Goal: Task Accomplishment & Management: Manage account settings

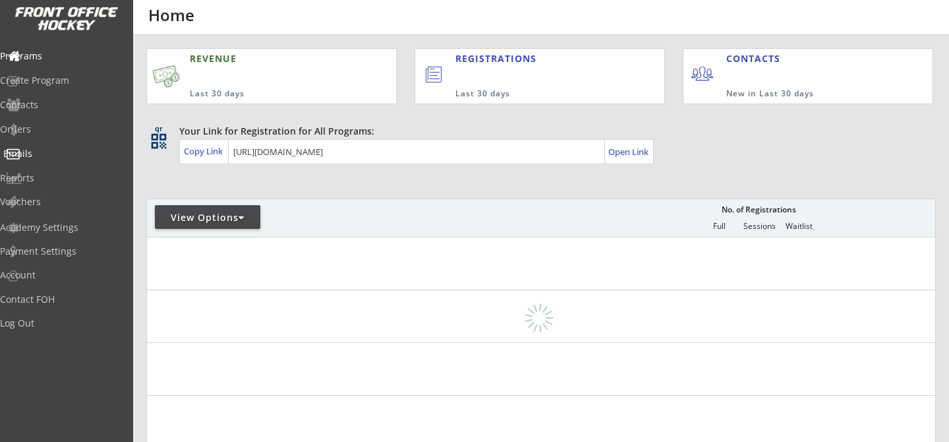
click at [58, 164] on div "Emails" at bounding box center [62, 154] width 125 height 23
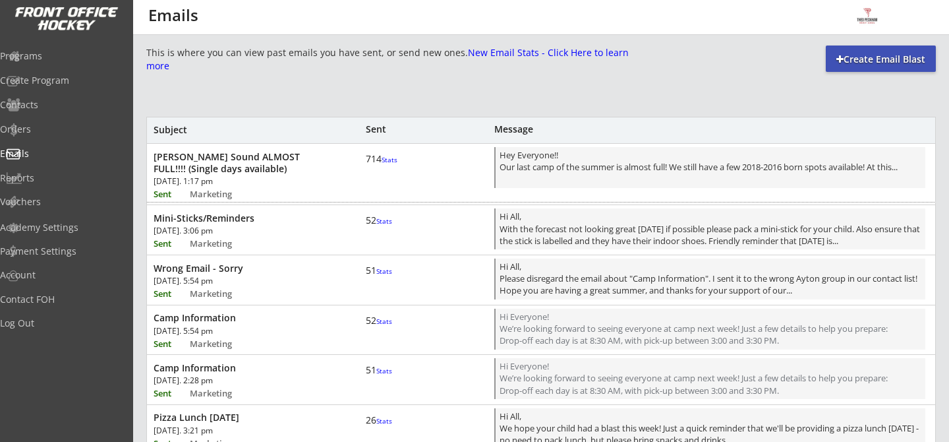
click at [289, 167] on div "Owen Sound ALMOST FULL!!!! (Single days available)" at bounding box center [244, 163] width 180 height 24
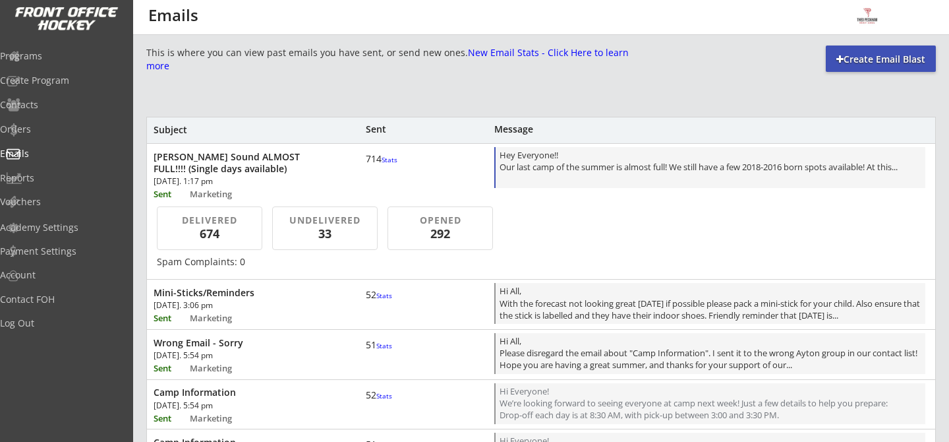
click at [672, 170] on div "Hey Everyone!! Our last camp of the summer is almost full! We still have a few …" at bounding box center [711, 168] width 422 height 39
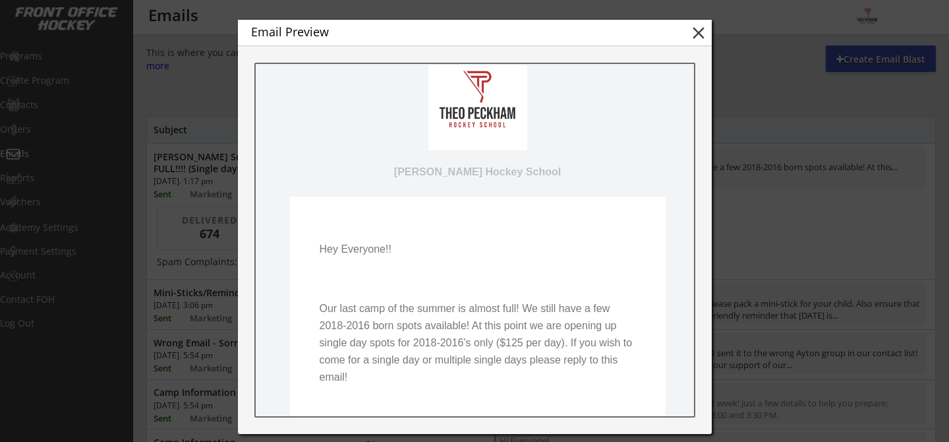
scroll to position [36, 0]
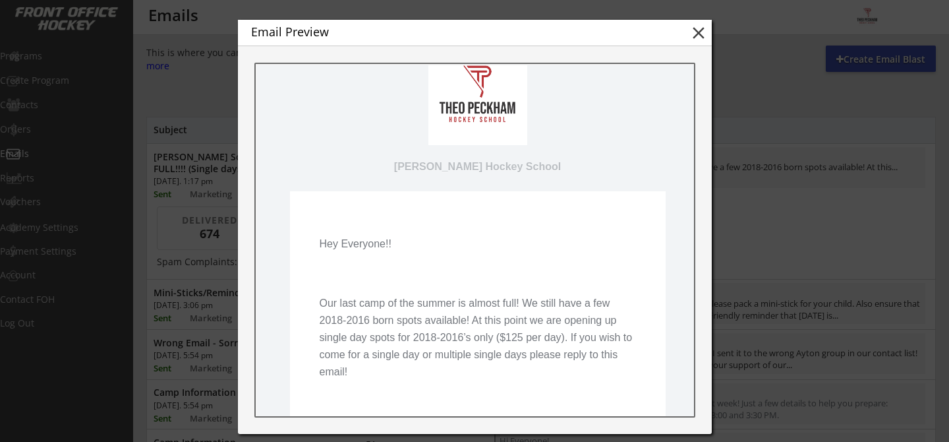
click at [698, 33] on button "close" at bounding box center [699, 33] width 20 height 20
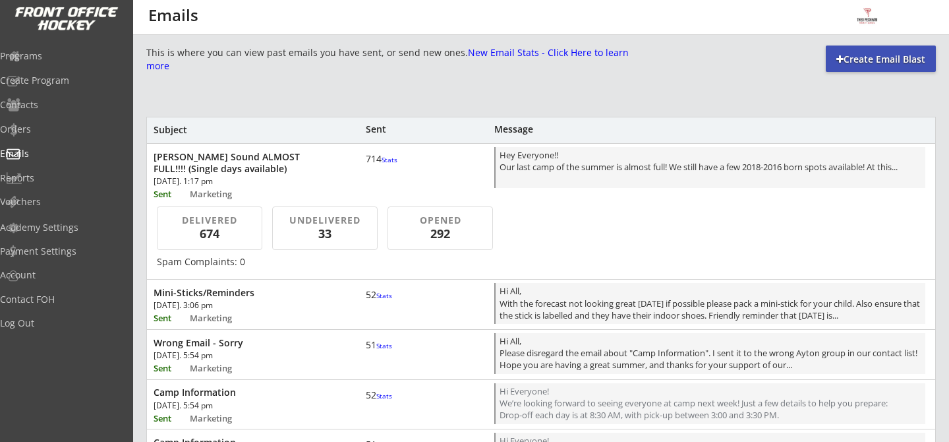
scroll to position [0, 0]
click at [288, 158] on div "Owen Sound ALMOST FULL!!!! (Single days available)" at bounding box center [244, 163] width 180 height 24
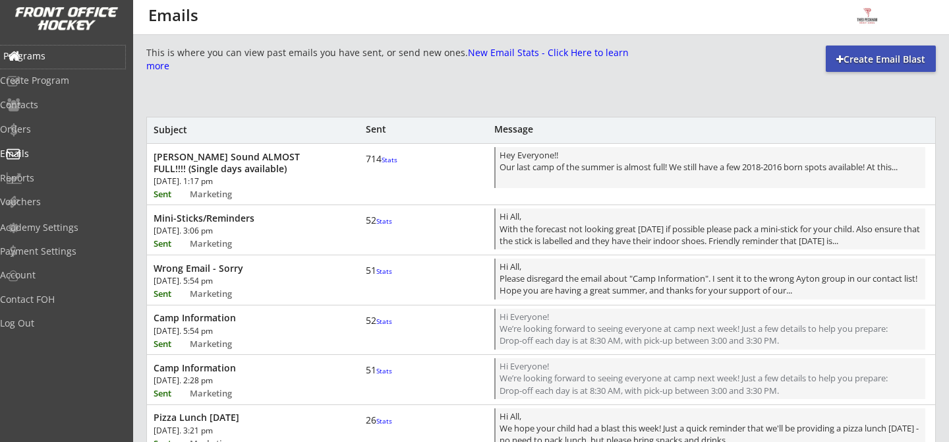
click at [55, 65] on div "Programs" at bounding box center [62, 56] width 125 height 23
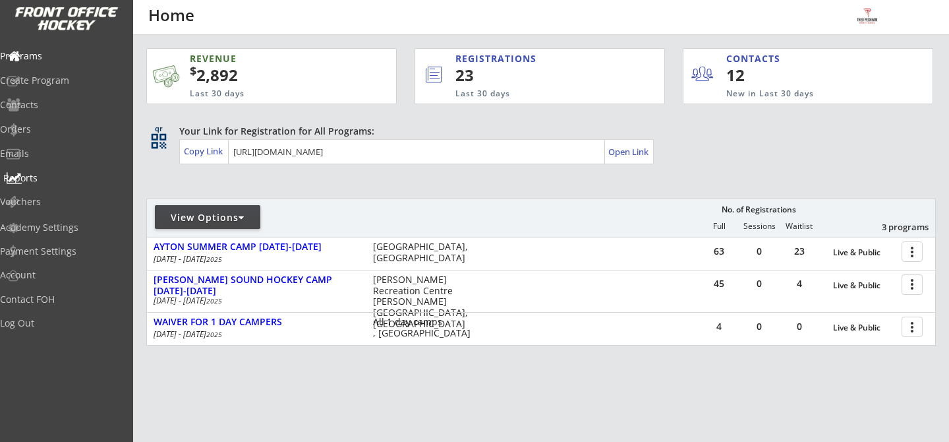
click at [49, 181] on div "Reports" at bounding box center [62, 177] width 119 height 9
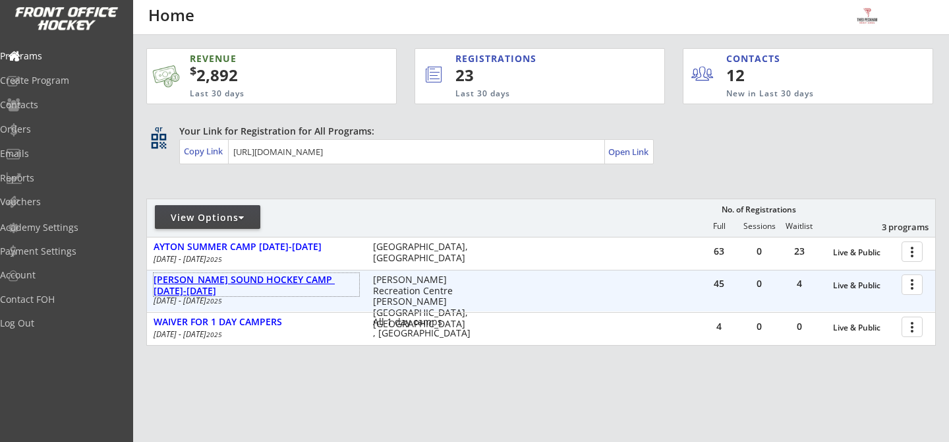
click at [237, 277] on div "[PERSON_NAME] SOUND HOCKEY CAMP [DATE]-[DATE]" at bounding box center [257, 285] width 206 height 22
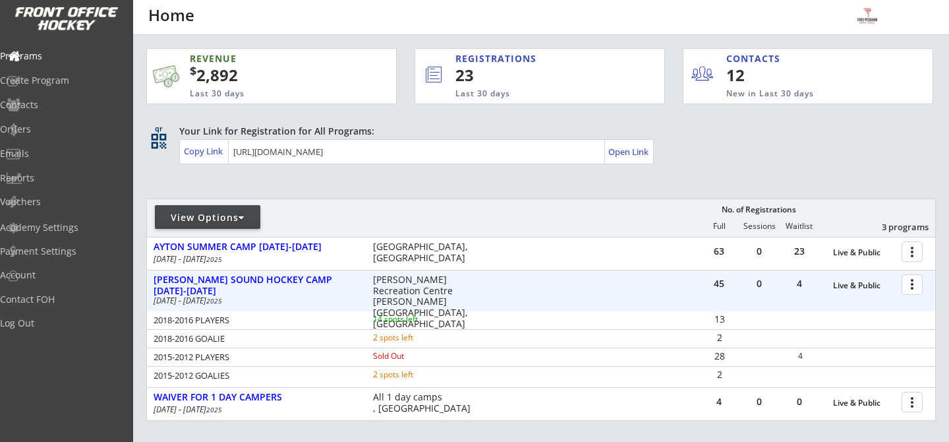
click at [912, 291] on div at bounding box center [914, 283] width 23 height 23
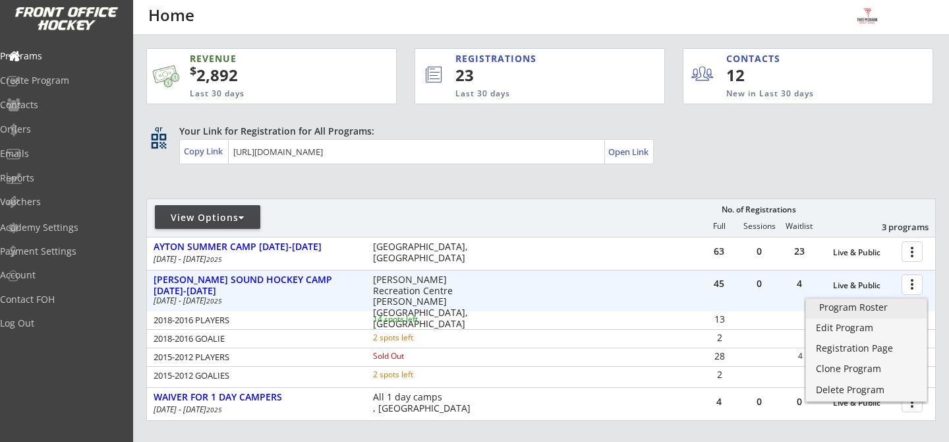
click at [886, 308] on div "Program Roster" at bounding box center [866, 306] width 94 height 9
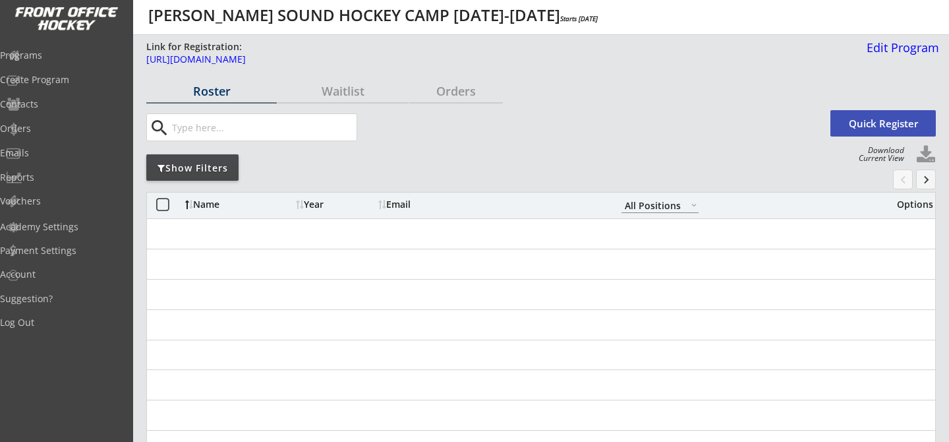
select select ""All Positions""
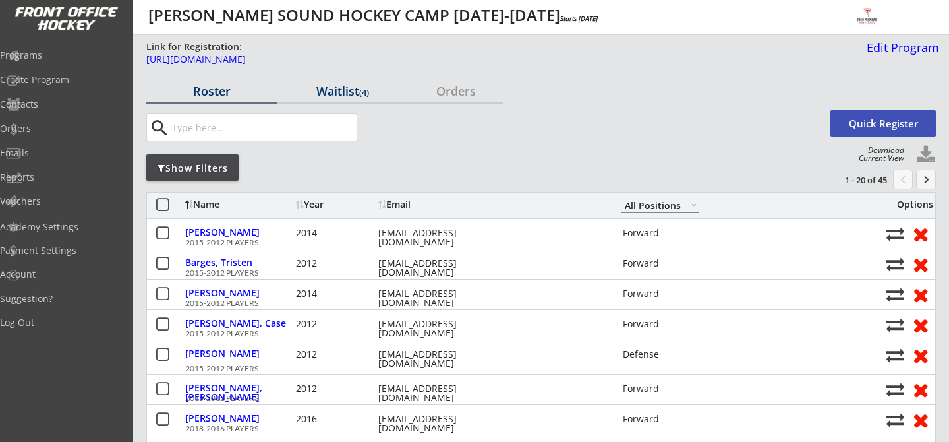
click at [359, 82] on div "Waitlist (4)" at bounding box center [342, 91] width 130 height 23
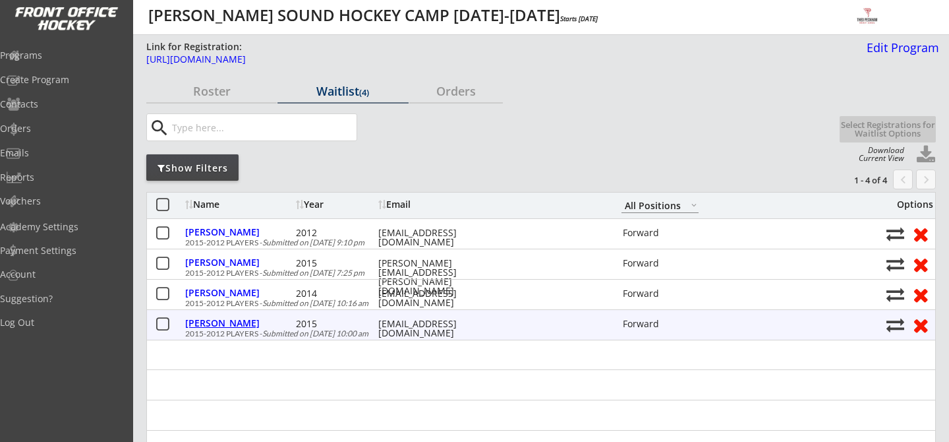
click at [229, 327] on div "[PERSON_NAME]" at bounding box center [238, 322] width 107 height 9
select select ""Forward""
select select ""Medium""
select select ""Youth XL""
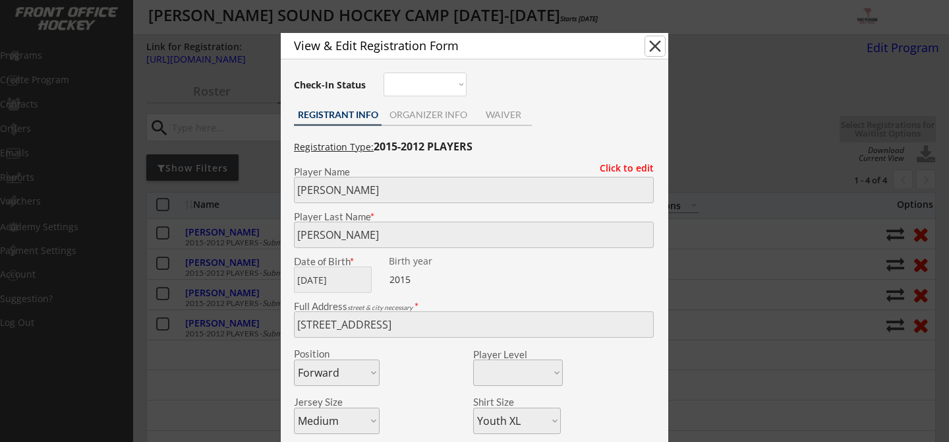
click at [657, 43] on button "close" at bounding box center [655, 46] width 20 height 20
select select ""PLACEHOLDER_1427118222253""
